Goal: Navigation & Orientation: Find specific page/section

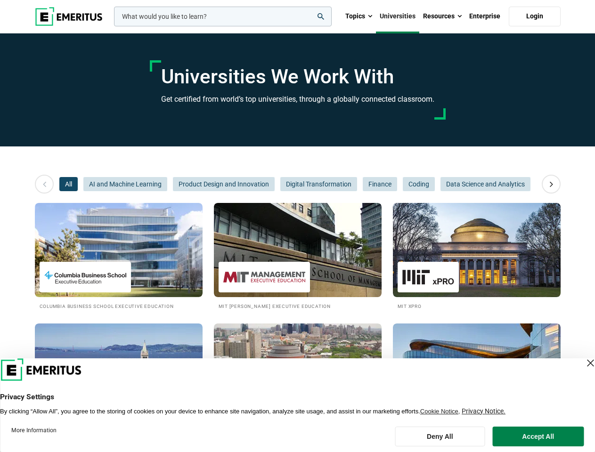
click at [223, 16] on input "woocommerce-product-search-field-0" at bounding box center [223, 17] width 218 height 20
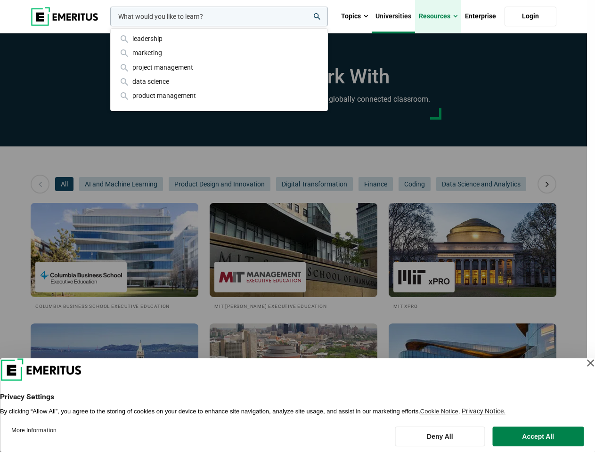
click at [442, 16] on link "Resources" at bounding box center [438, 16] width 46 height 33
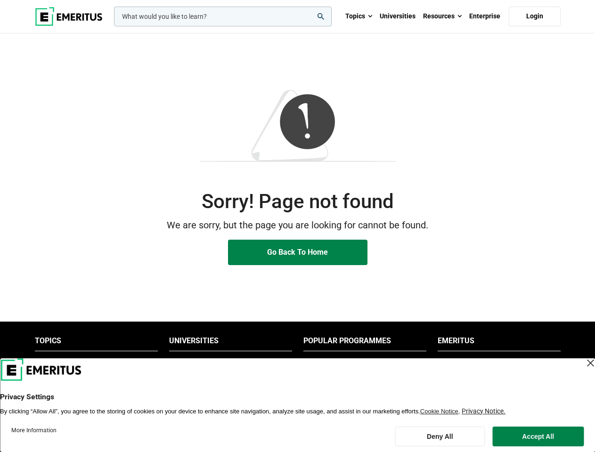
click at [297, 226] on p "We are sorry, but the page you are looking for cannot be found." at bounding box center [298, 225] width 526 height 15
click at [223, 16] on input "woocommerce-product-search-field-0" at bounding box center [223, 17] width 218 height 20
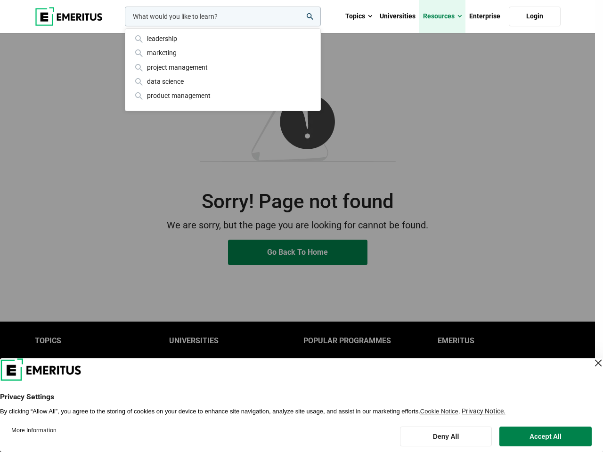
click at [442, 16] on link "Resources" at bounding box center [442, 16] width 46 height 33
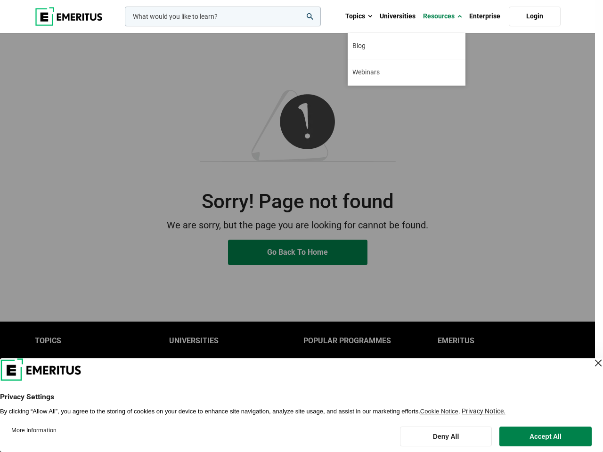
click at [230, 26] on div "leadership marketing project management data science product management" at bounding box center [222, 17] width 198 height 20
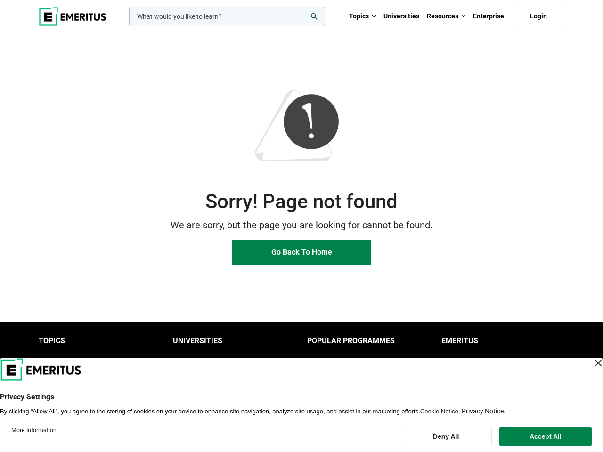
click at [365, 343] on li "Popular Programmes" at bounding box center [368, 343] width 123 height 15
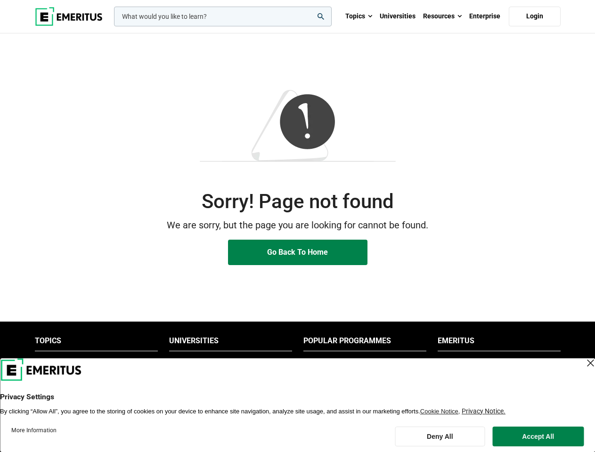
click at [499, 343] on li "Emeritus" at bounding box center [499, 343] width 123 height 15
